Goal: Task Accomplishment & Management: Manage account settings

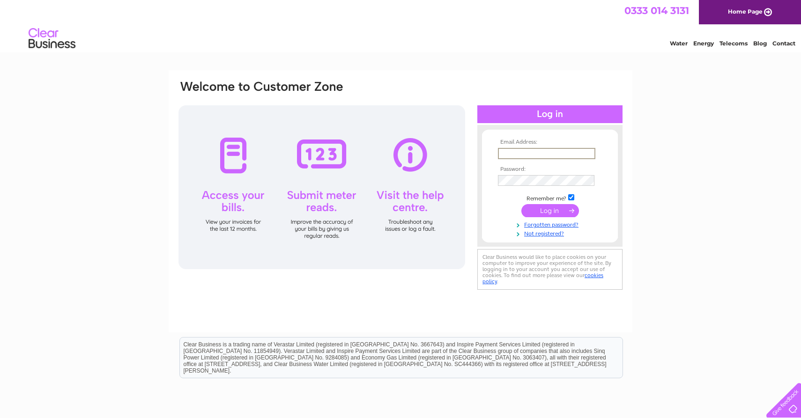
type input "[EMAIL_ADDRESS][DOMAIN_NAME]"
click at [550, 210] on input "submit" at bounding box center [550, 210] width 58 height 13
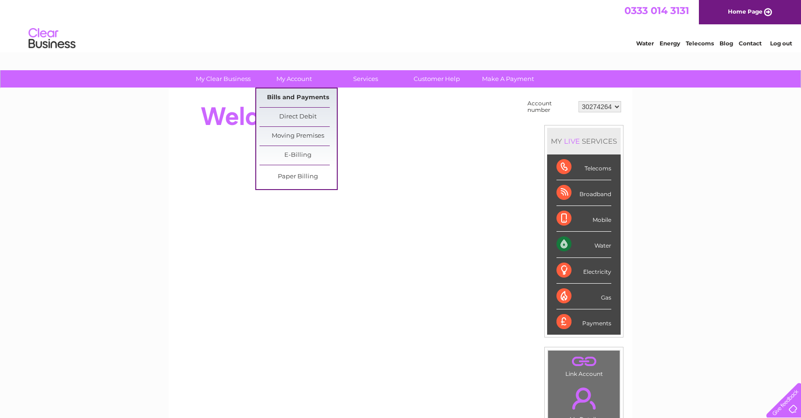
click at [288, 99] on link "Bills and Payments" at bounding box center [297, 98] width 77 height 19
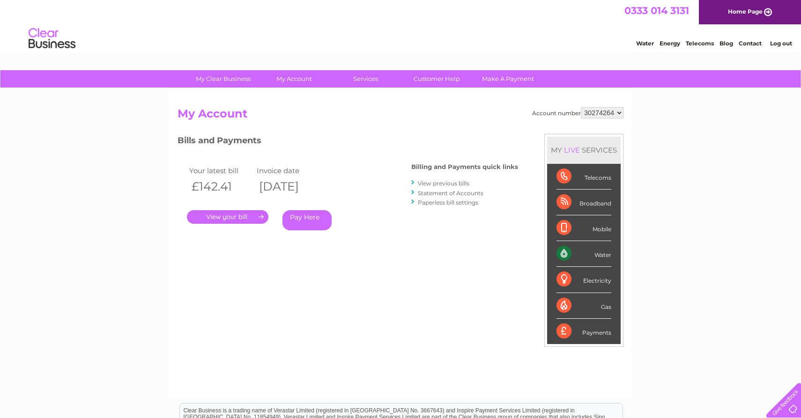
click at [199, 217] on link "." at bounding box center [227, 217] width 81 height 14
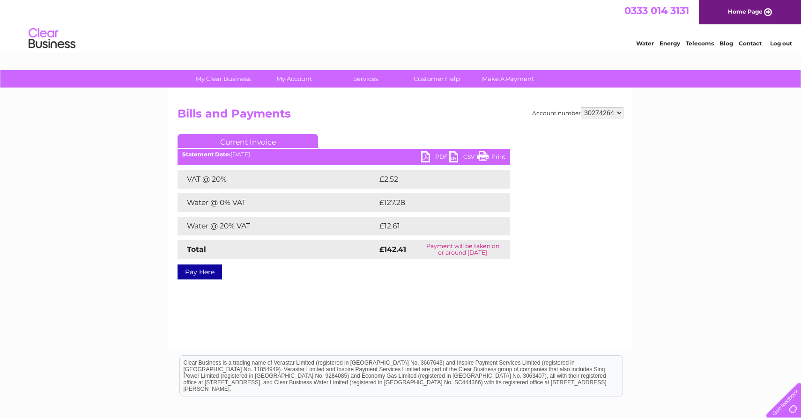
click at [435, 157] on link "PDF" at bounding box center [435, 158] width 28 height 14
